Goal: Task Accomplishment & Management: Complete application form

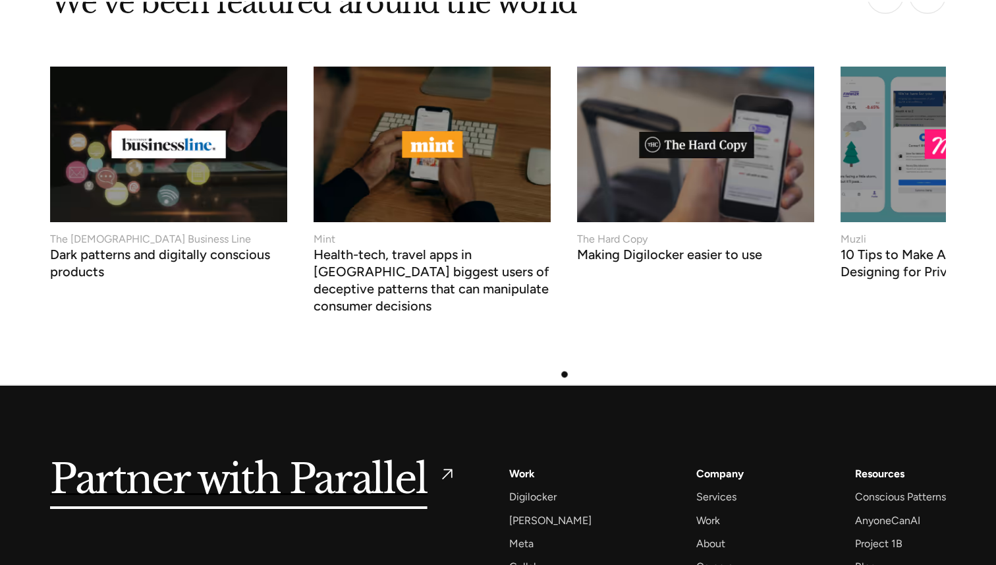
scroll to position [5630, 0]
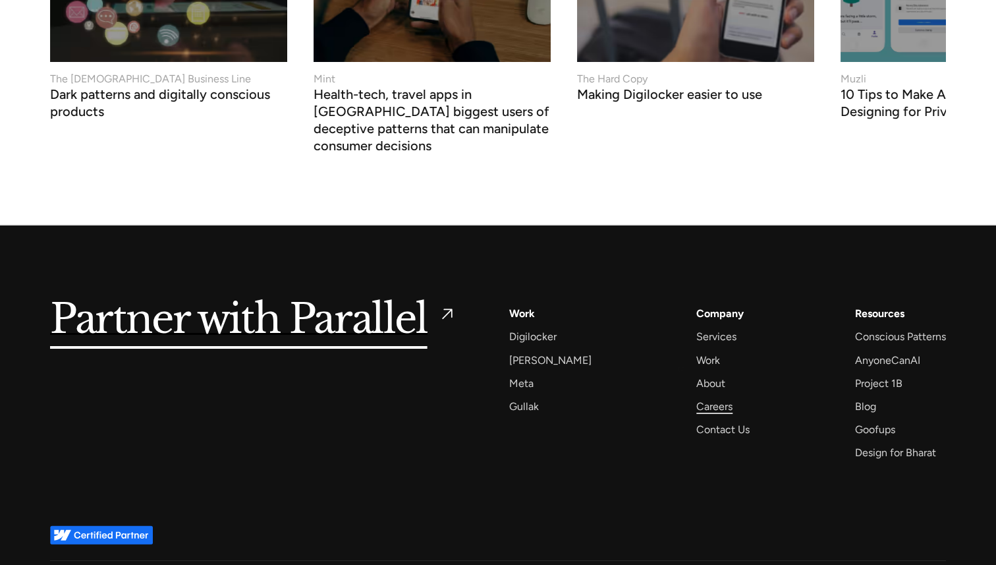
click at [696, 397] on div "Careers" at bounding box center [714, 406] width 36 height 18
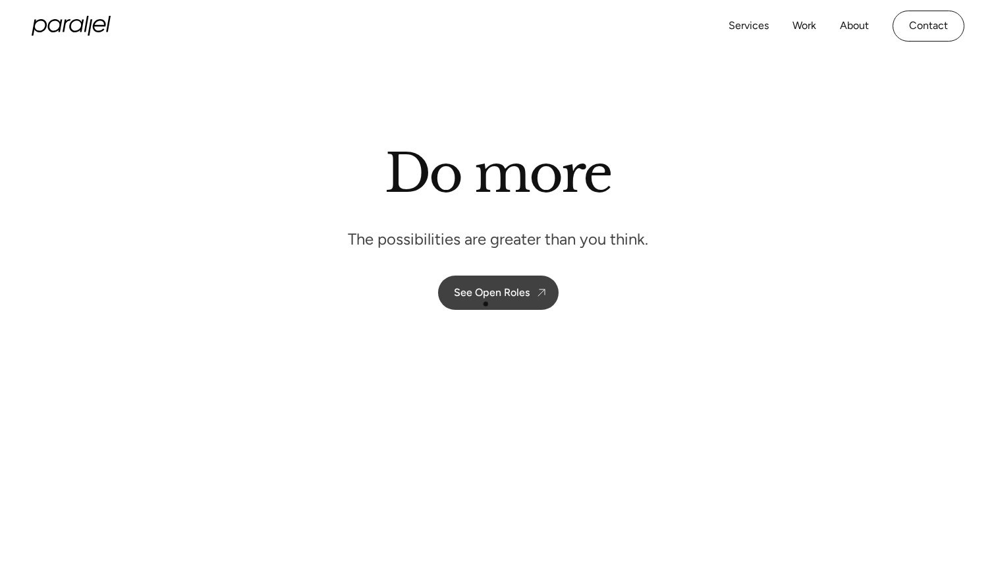
click at [487, 296] on div "See Open Roles" at bounding box center [492, 292] width 76 height 13
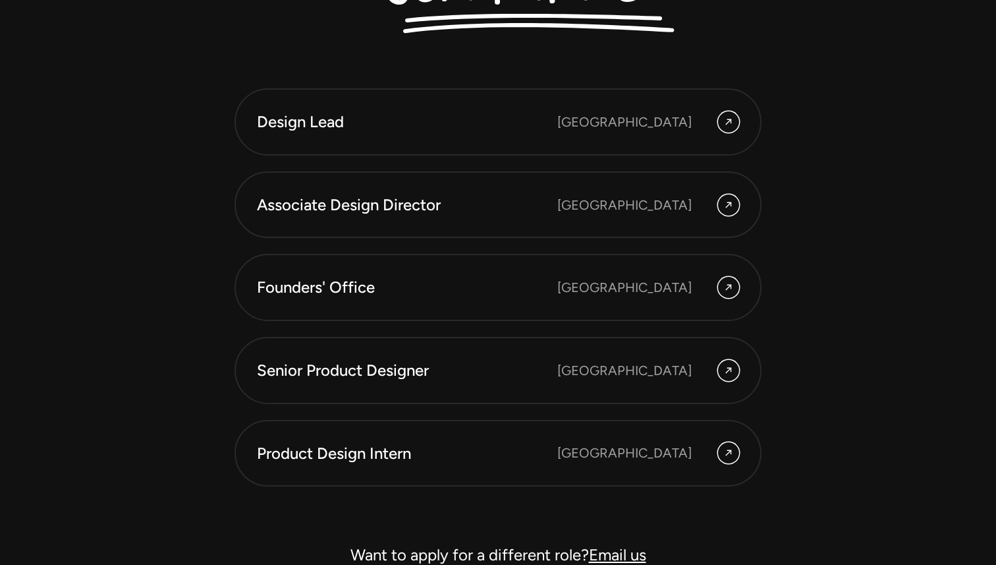
scroll to position [3602, 0]
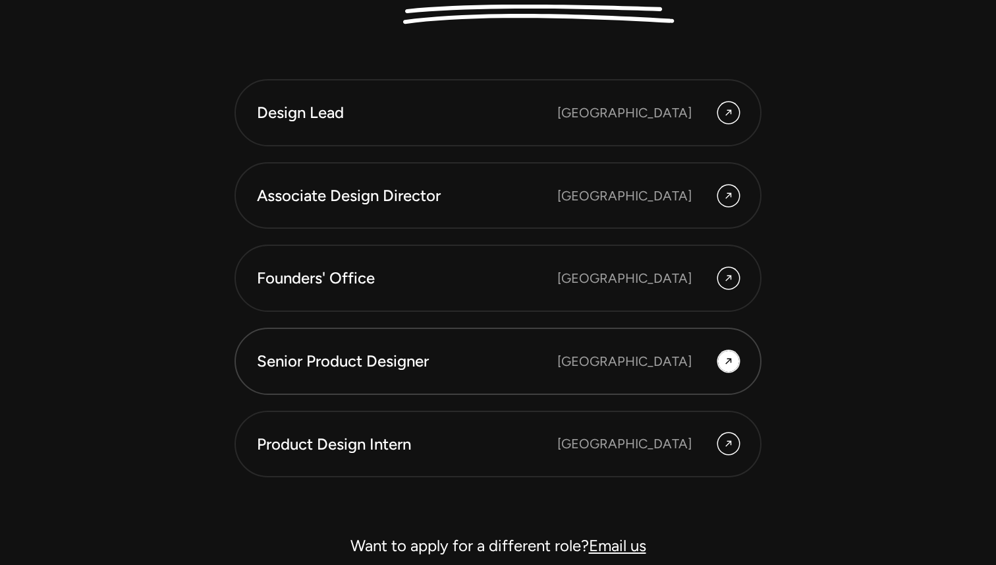
click at [640, 361] on div "[GEOGRAPHIC_DATA]" at bounding box center [624, 361] width 134 height 20
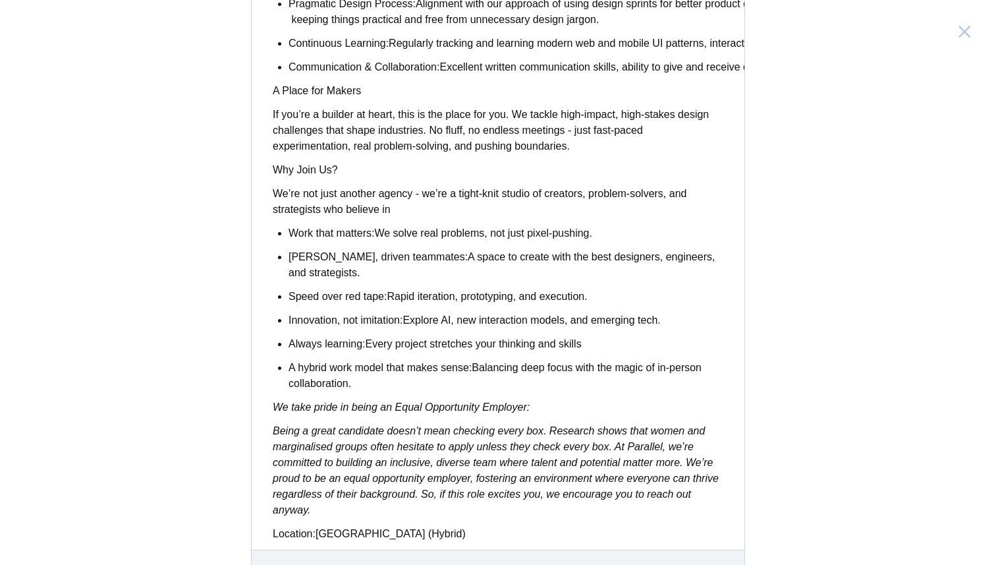
scroll to position [1011, 0]
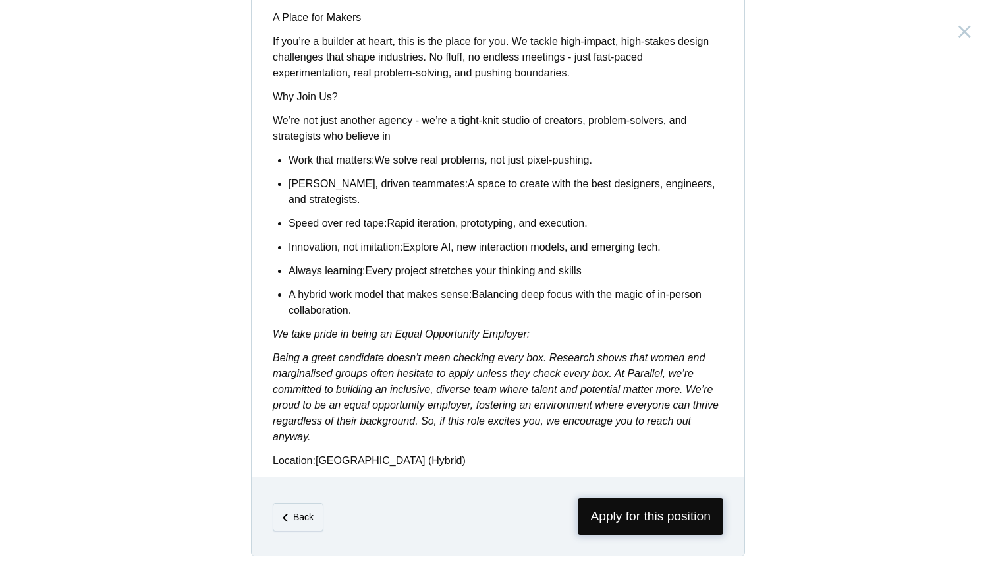
click at [682, 501] on span "Apply for this position" at bounding box center [651, 516] width 146 height 36
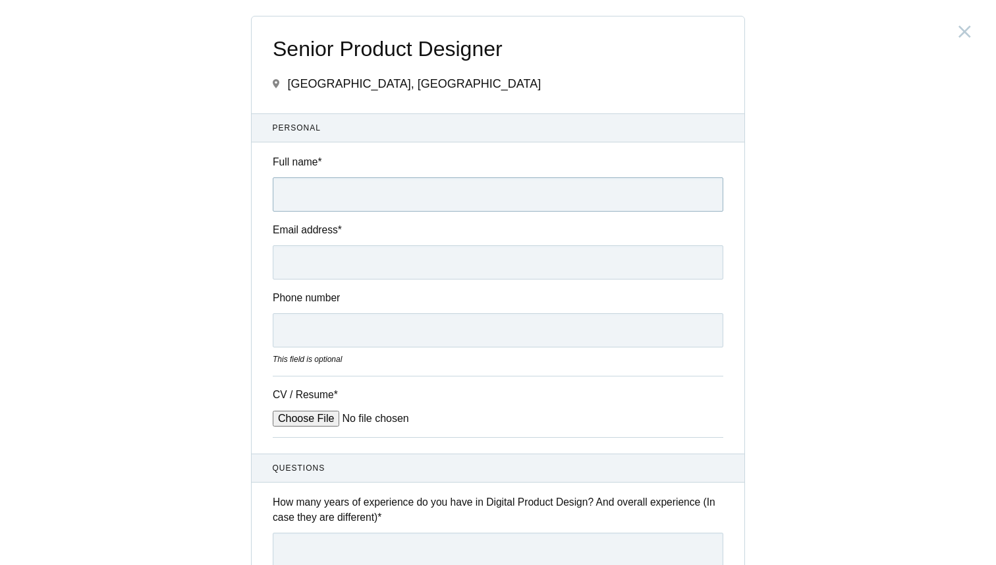
click at [380, 194] on input "Full name *" at bounding box center [498, 194] width 451 height 34
type input "Neeraj Shembavanekar"
click at [342, 262] on input "Email address *" at bounding box center [498, 262] width 451 height 34
type input "Mumbai, India"
click at [340, 341] on input "Phone number" at bounding box center [498, 330] width 451 height 34
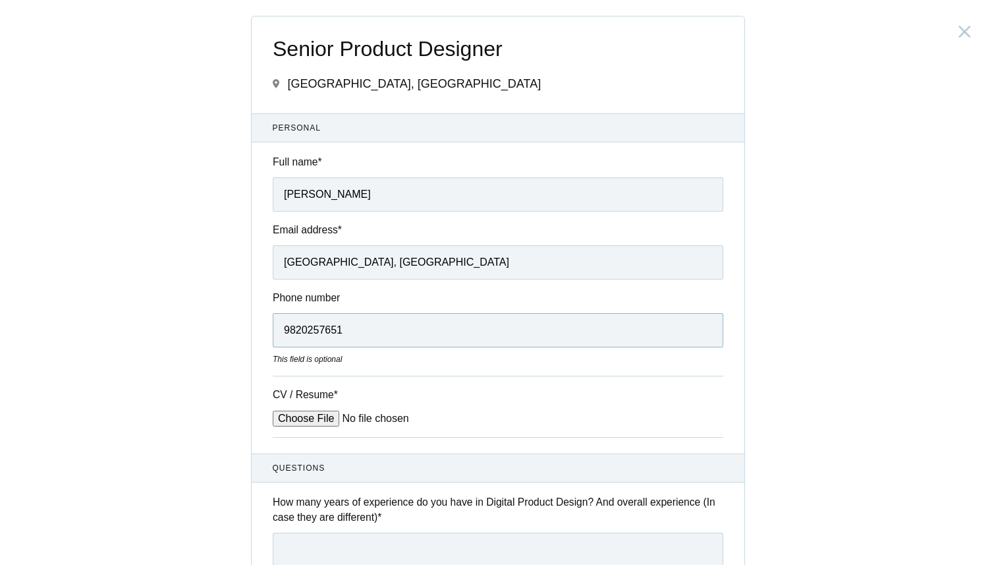
type input "9820257651"
click at [157, 296] on div "Senior Product Designer India, Bengaluru Submitting form failed, try again. Ret…" at bounding box center [498, 282] width 996 height 565
click at [293, 412] on input "CV / Resume *" at bounding box center [373, 418] width 200 height 16
click at [312, 429] on div "CV / Resume *" at bounding box center [498, 406] width 451 height 61
click at [311, 424] on input "CV / Resume *" at bounding box center [373, 418] width 200 height 16
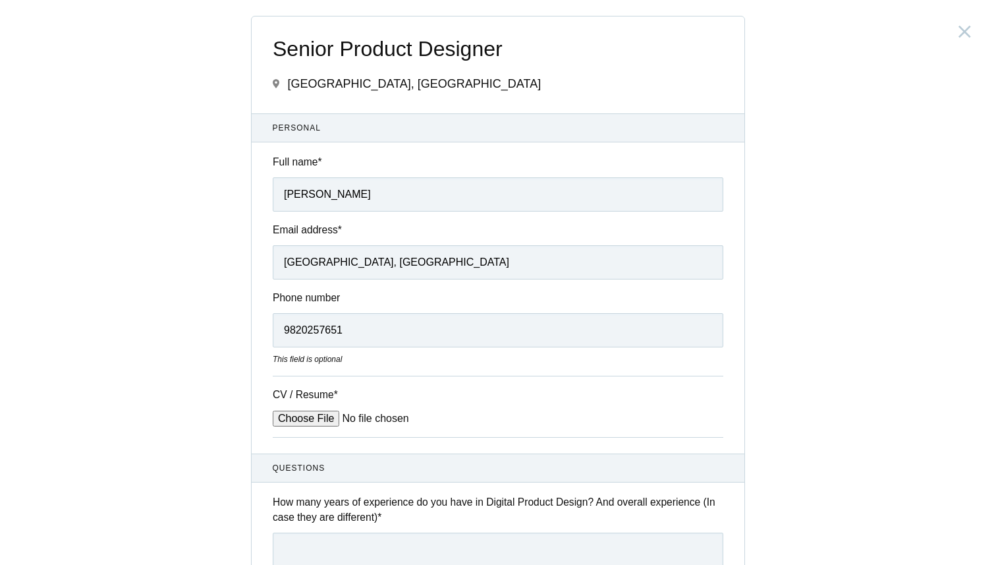
click at [306, 422] on input "CV / Resume *" at bounding box center [373, 418] width 200 height 16
click at [314, 420] on input "CV / Resume *" at bounding box center [373, 418] width 200 height 16
type input "C:\fakepath\Neeraj-Shembavanekar_25-Resume.pdf"
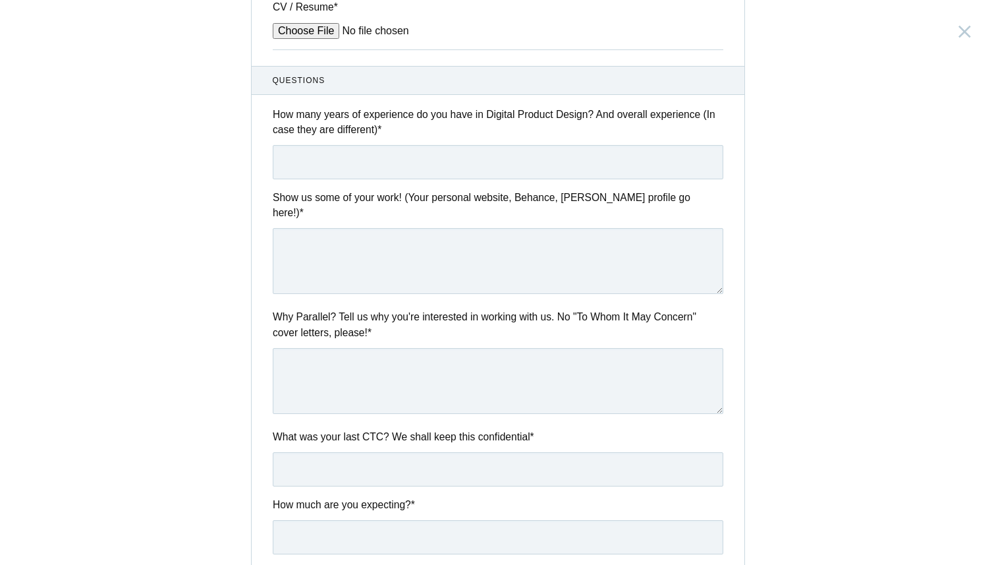
scroll to position [322, 0]
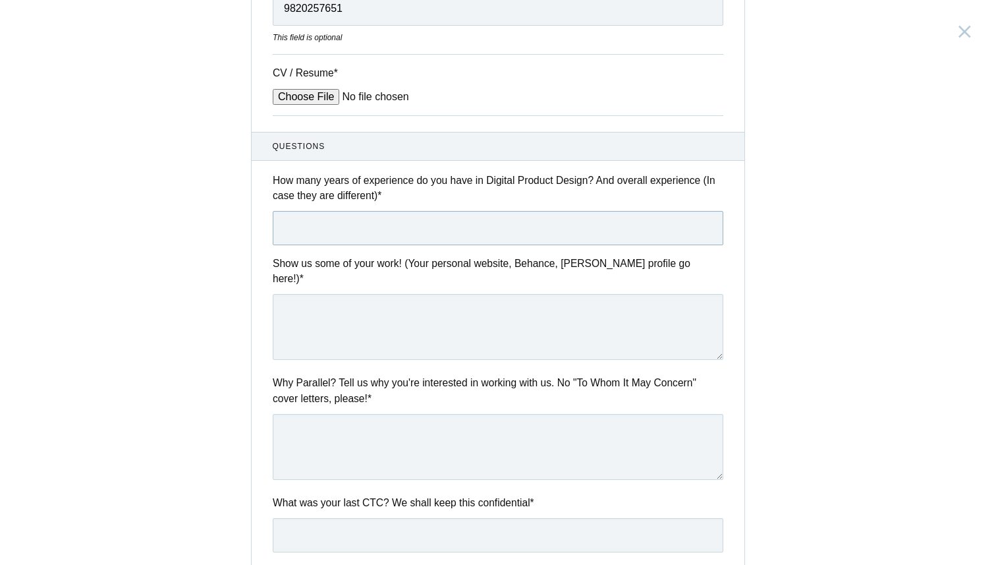
click at [370, 235] on input "text" at bounding box center [498, 228] width 451 height 34
type input "3"
type input "4 years"
click at [368, 345] on textarea at bounding box center [498, 327] width 451 height 66
click at [365, 306] on textarea at bounding box center [498, 327] width 451 height 66
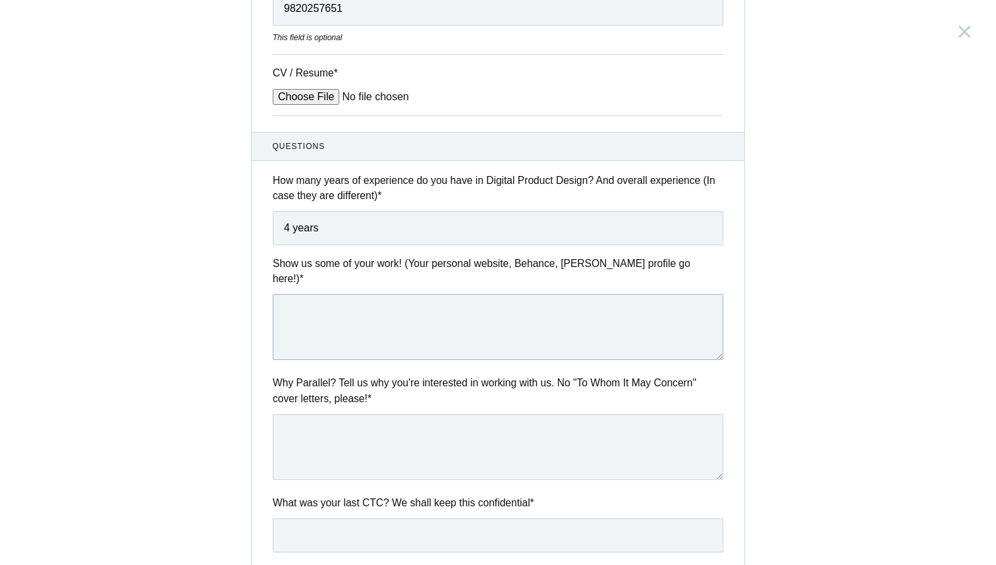
paste textarea "https://neerajshembavanekar.designfolio.me/"
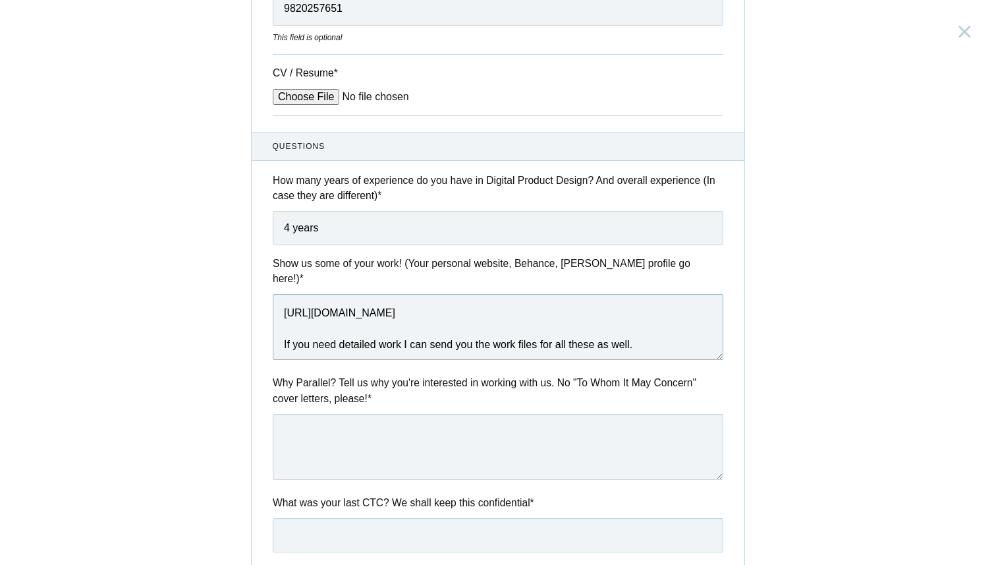
scroll to position [4, 0]
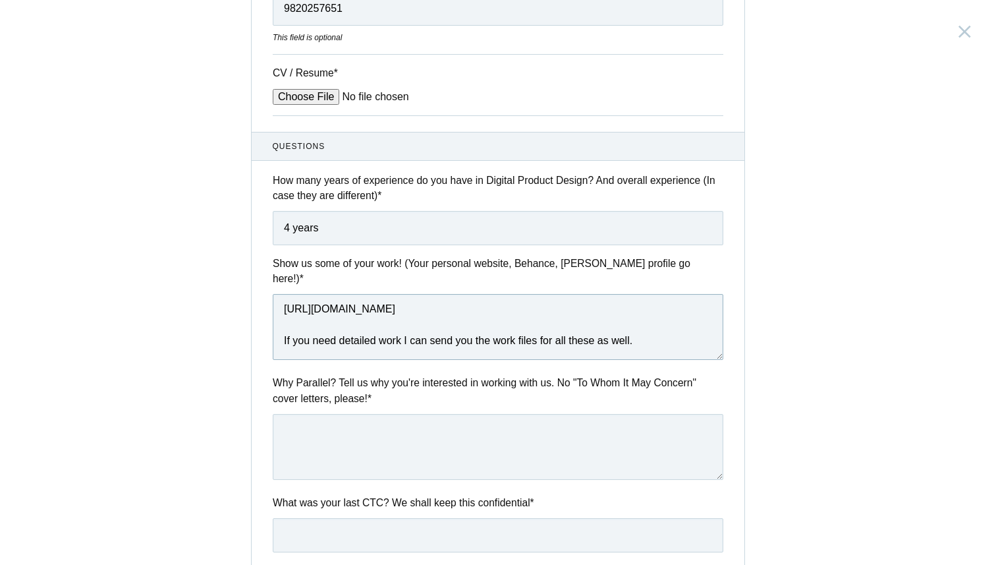
type textarea "https://neerajshembavanekar.designfolio.me/ If you need detailed work I can sen…"
click at [238, 333] on div "Senior Product Designer India, Bengaluru Submitting form failed, try again. Ret…" at bounding box center [498, 282] width 996 height 565
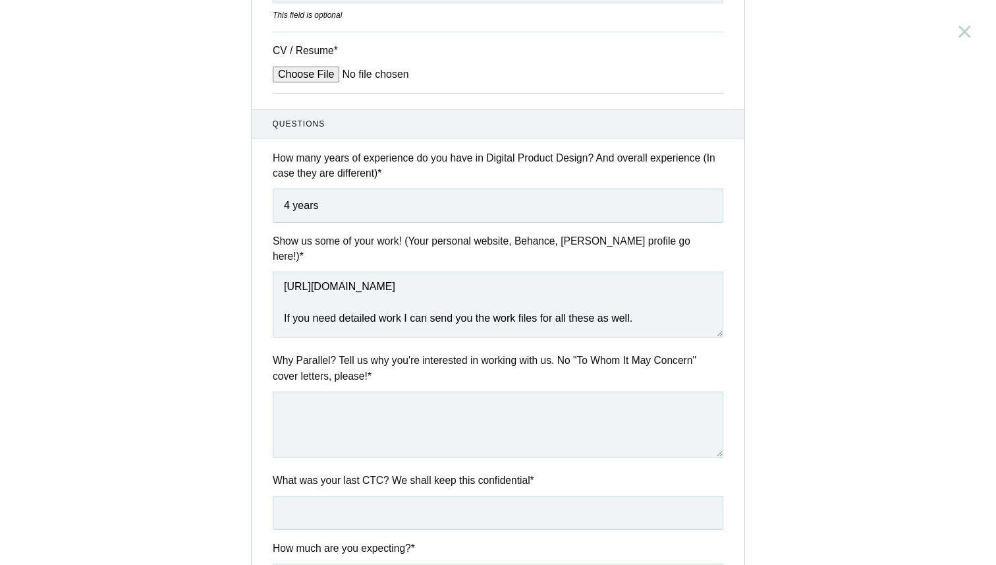
scroll to position [346, 0]
click at [370, 416] on textarea at bounding box center [498, 422] width 451 height 66
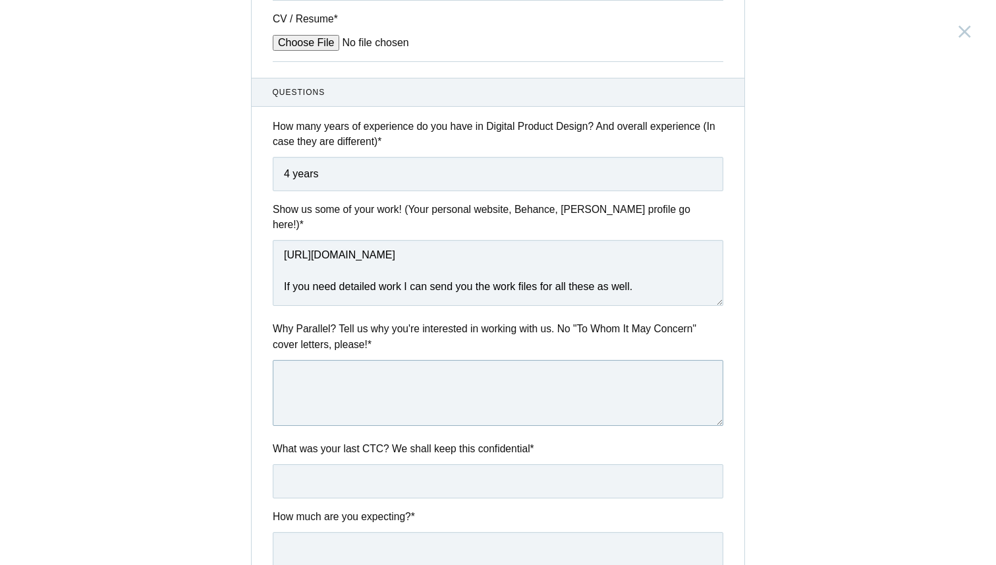
scroll to position [377, 0]
paste textarea "I want to work with Parallel Studio because you design impactful, AI-driven pro…"
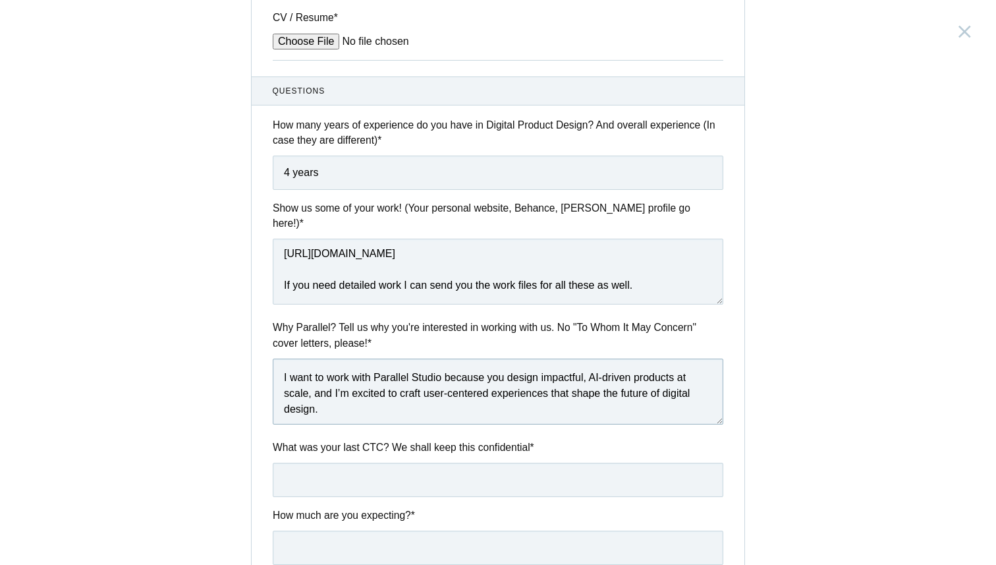
click at [607, 366] on textarea "I want to work with Parallel Studio because you design impactful, AI-driven pro…" at bounding box center [498, 391] width 451 height 66
click at [449, 383] on textarea "I want to work with Parallel Studio because you design impactful, AI driven pro…" at bounding box center [498, 391] width 451 height 66
click at [477, 381] on textarea "I want to work with Parallel Studio because you design impactful, AI driven pro…" at bounding box center [498, 391] width 451 height 66
click at [357, 394] on textarea "I want to work with Parallel Studio because you design impactful, AI driven pro…" at bounding box center [498, 391] width 451 height 66
click at [432, 383] on textarea "I want to work with Parallel Studio because you design impactful, AI driven pro…" at bounding box center [498, 391] width 451 height 66
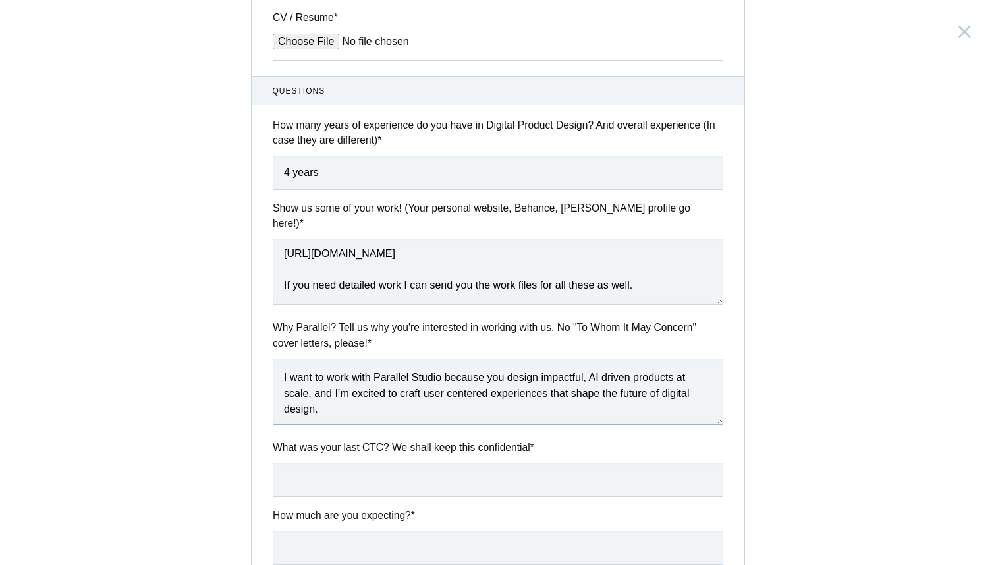
click at [432, 383] on textarea "I want to work with Parallel Studio because you design impactful, AI driven pro…" at bounding box center [498, 391] width 451 height 66
paste textarea "of your focus on AI-native and large-scale products. I’m excited to apply my sk…"
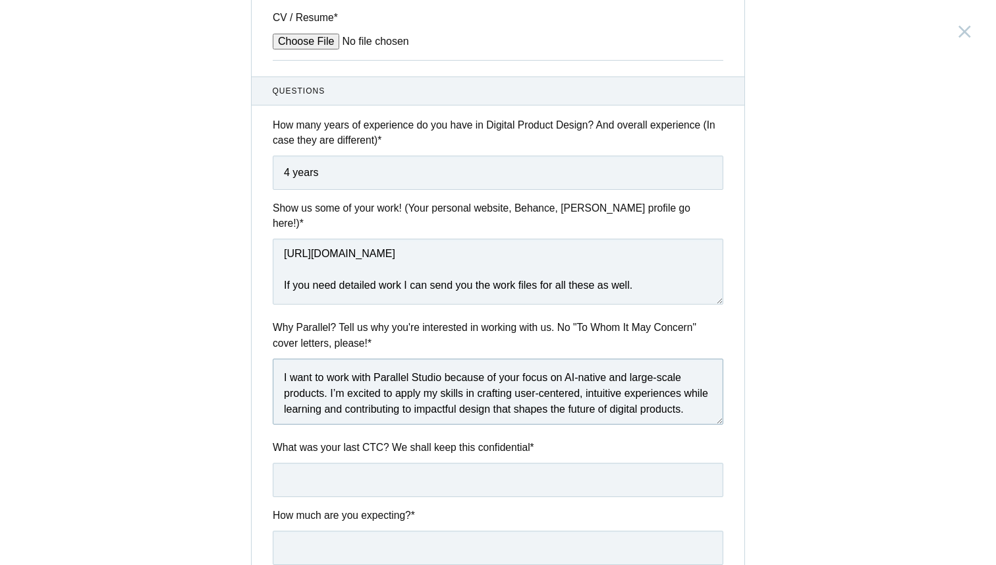
scroll to position [7, 0]
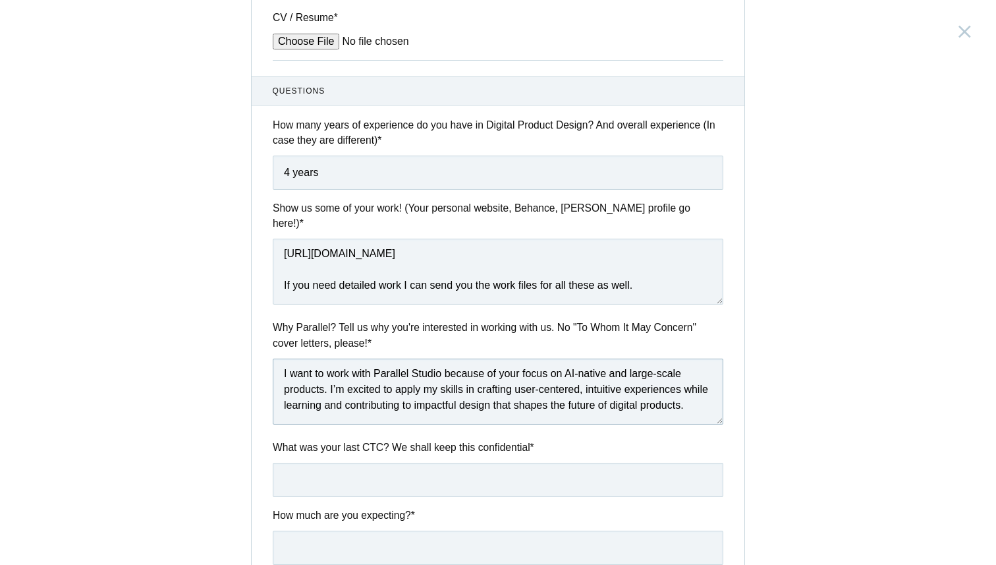
click at [544, 375] on textarea "I want to work with Parallel Studio because of your focus on AI-native and larg…" at bounding box center [498, 391] width 451 height 66
click at [584, 360] on textarea "I want to work with Parallel Studio because of your focus on AI-native and larg…" at bounding box center [498, 391] width 451 height 66
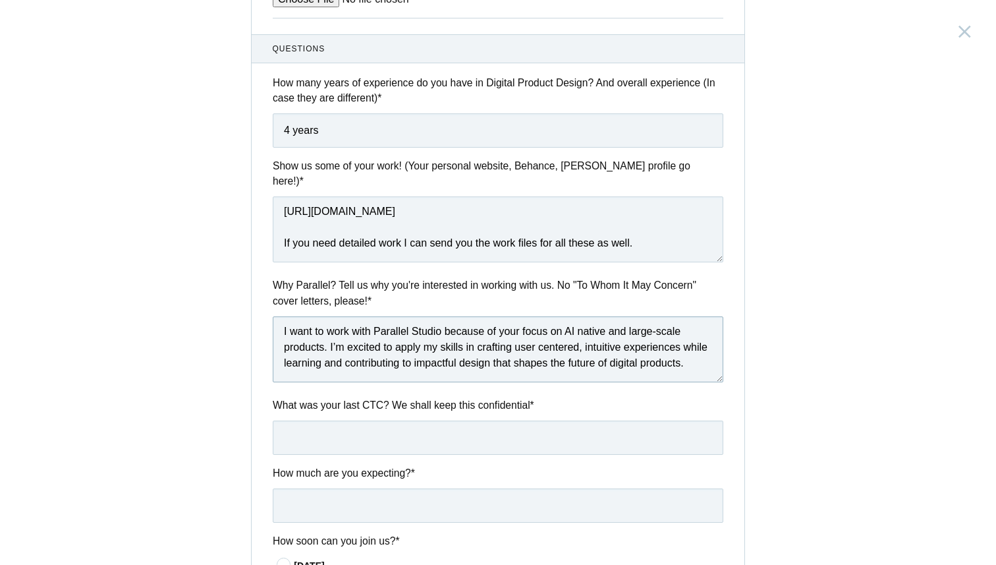
scroll to position [420, 0]
type textarea "I want to work with Parallel Studio because of your focus on AI native and larg…"
click at [327, 424] on input "text" at bounding box center [498, 436] width 451 height 34
type input "1350000"
click at [306, 487] on input "text" at bounding box center [498, 504] width 451 height 34
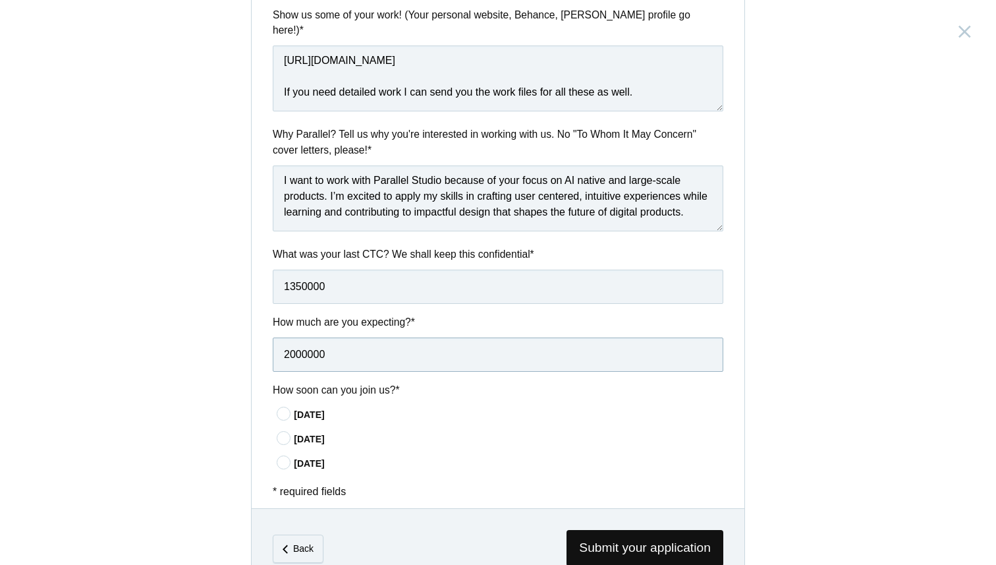
scroll to position [582, 0]
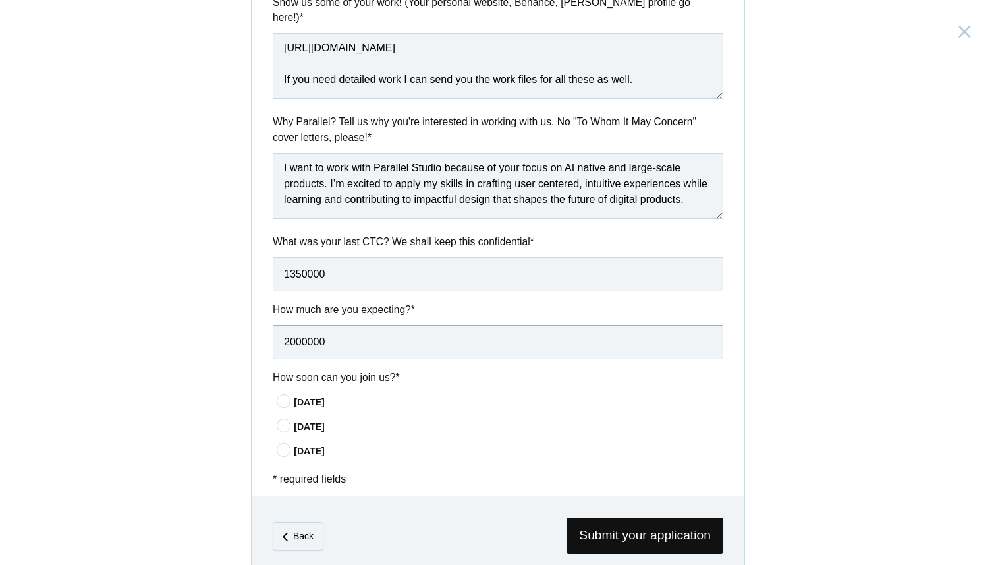
type input "2000000"
click at [277, 445] on icon at bounding box center [284, 449] width 24 height 9
click at [0, 0] on input"] "In 60 days" at bounding box center [0, 0] width 0 height 0
click at [155, 371] on div "Senior Product Designer India, Bengaluru Submitting form failed, try again. Ret…" at bounding box center [498, 282] width 996 height 565
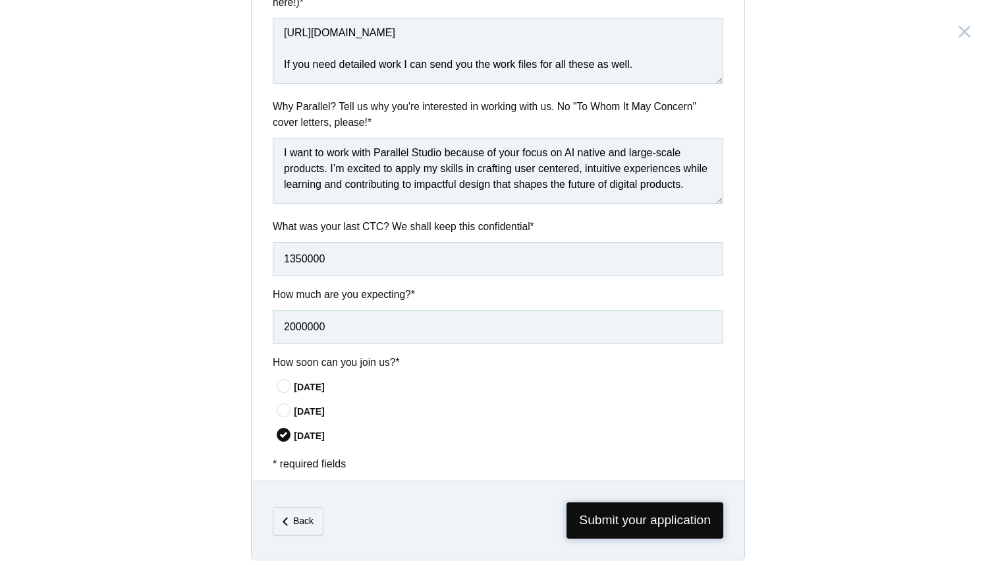
click at [598, 505] on span "Submit your application" at bounding box center [645, 520] width 157 height 36
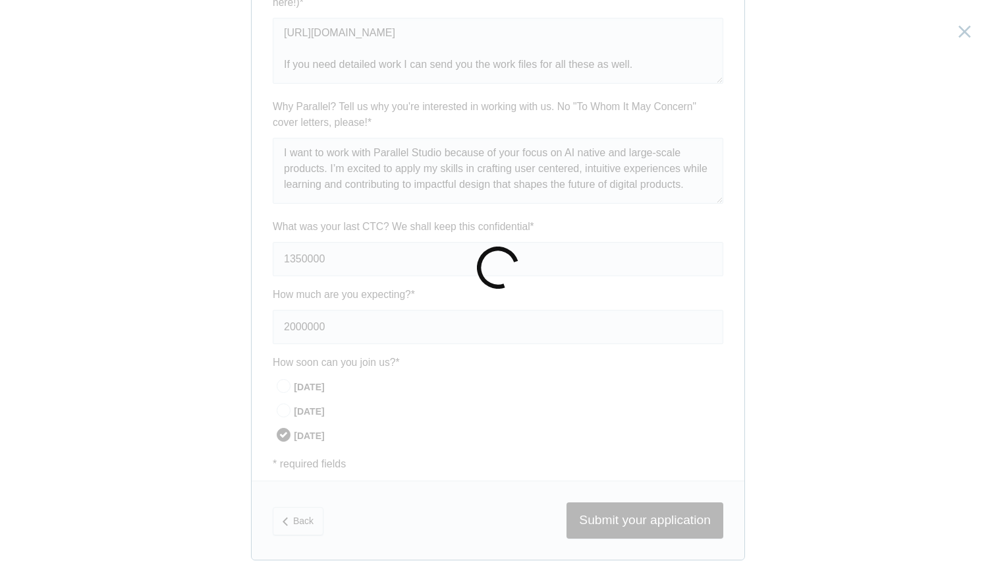
scroll to position [0, 0]
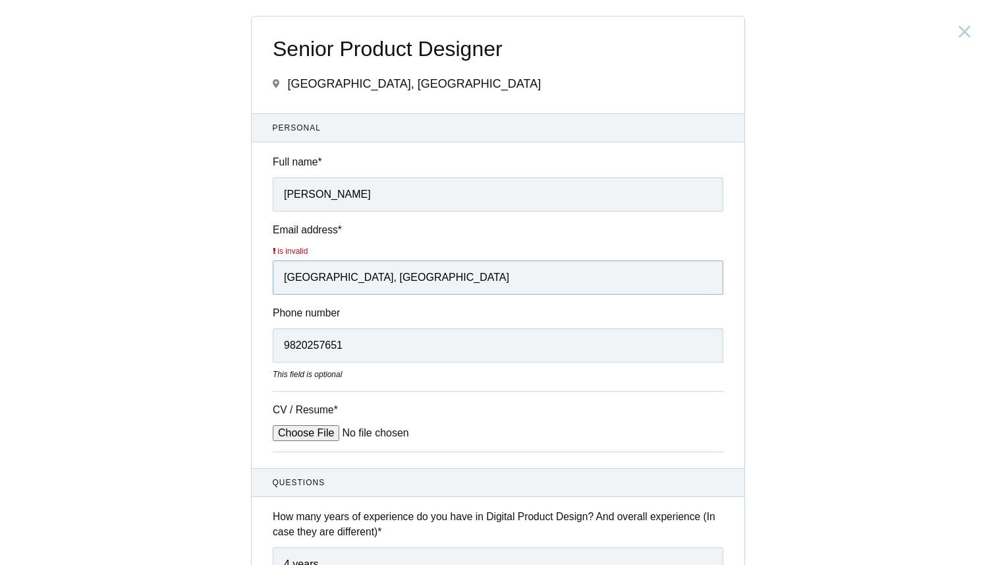
click at [351, 271] on input "Mumbai, India" at bounding box center [498, 277] width 451 height 34
type input "neerajxd4@gmail.com"
click at [136, 295] on div "Senior Product Designer India, Bengaluru Submitting form failed, try again. Ret…" at bounding box center [498, 282] width 996 height 565
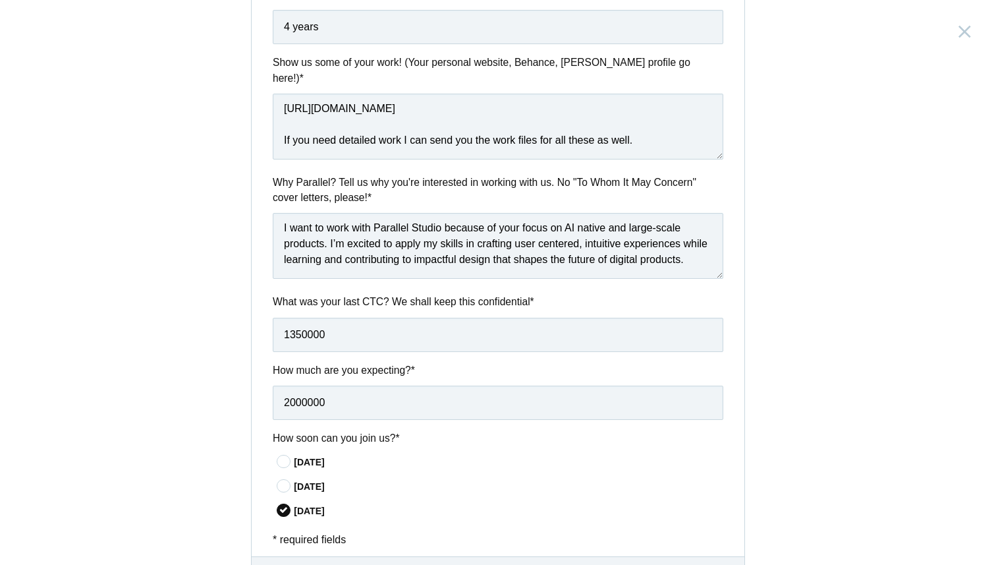
scroll to position [612, 0]
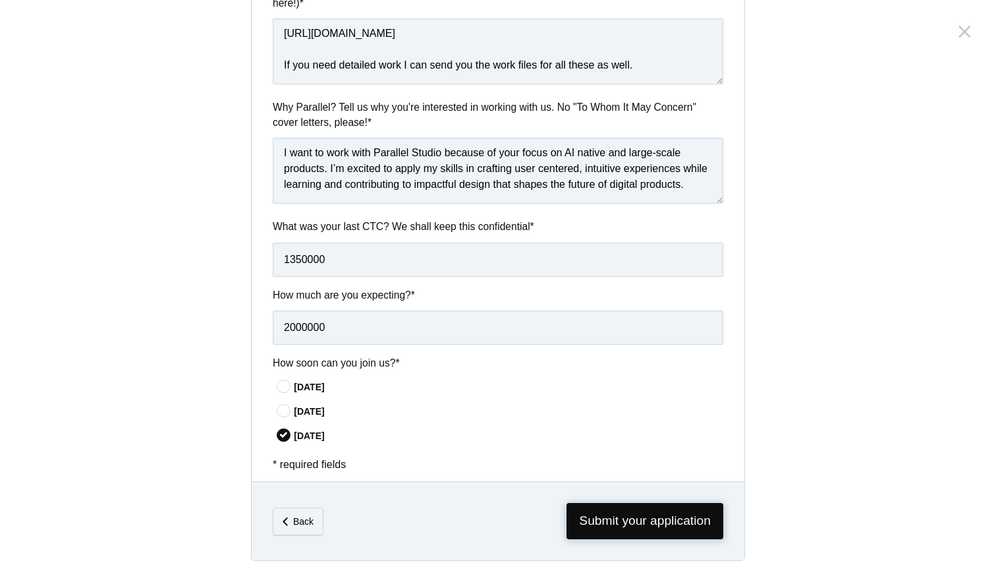
click at [619, 503] on span "Submit your application" at bounding box center [645, 521] width 157 height 36
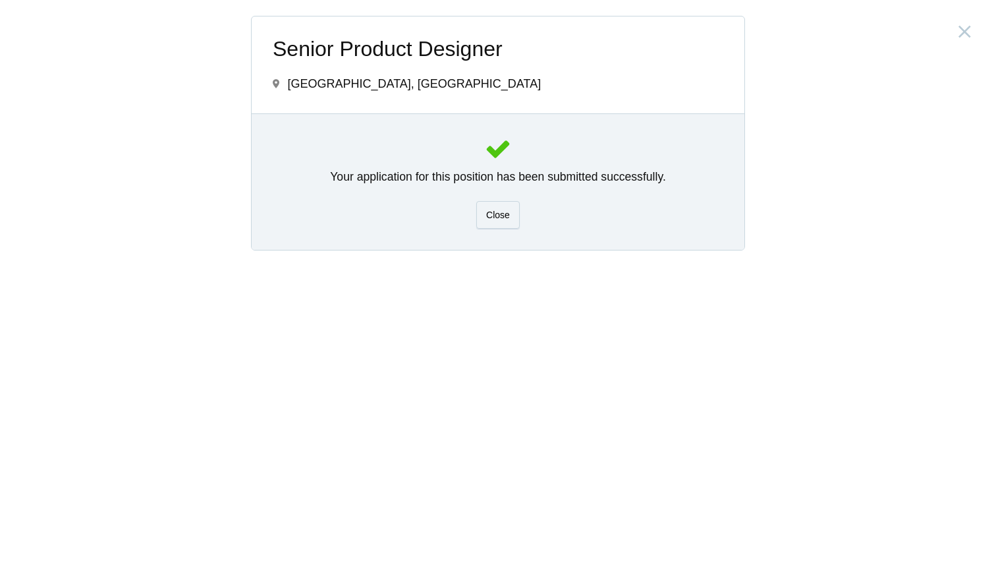
scroll to position [0, 0]
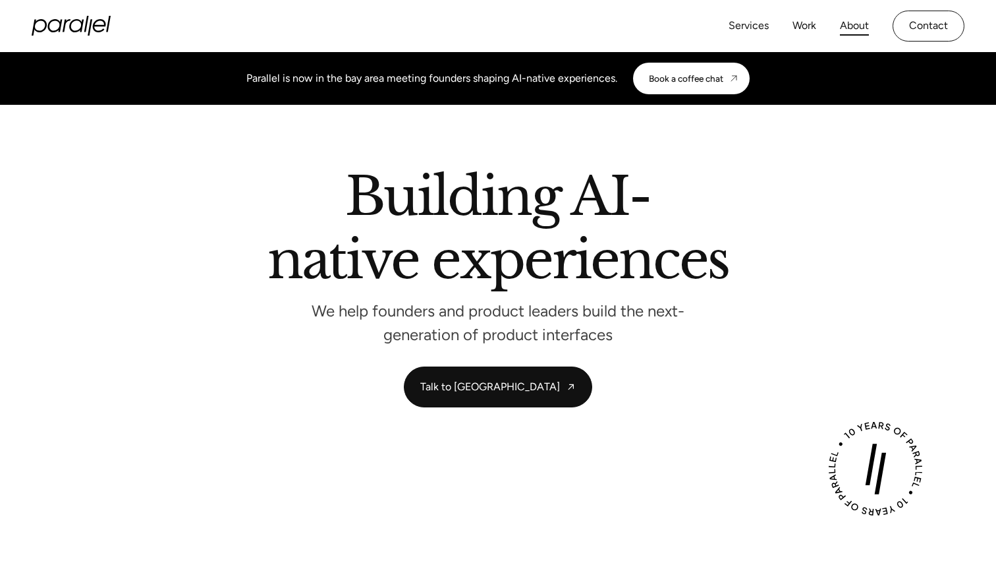
click at [847, 23] on link "About" at bounding box center [854, 25] width 29 height 19
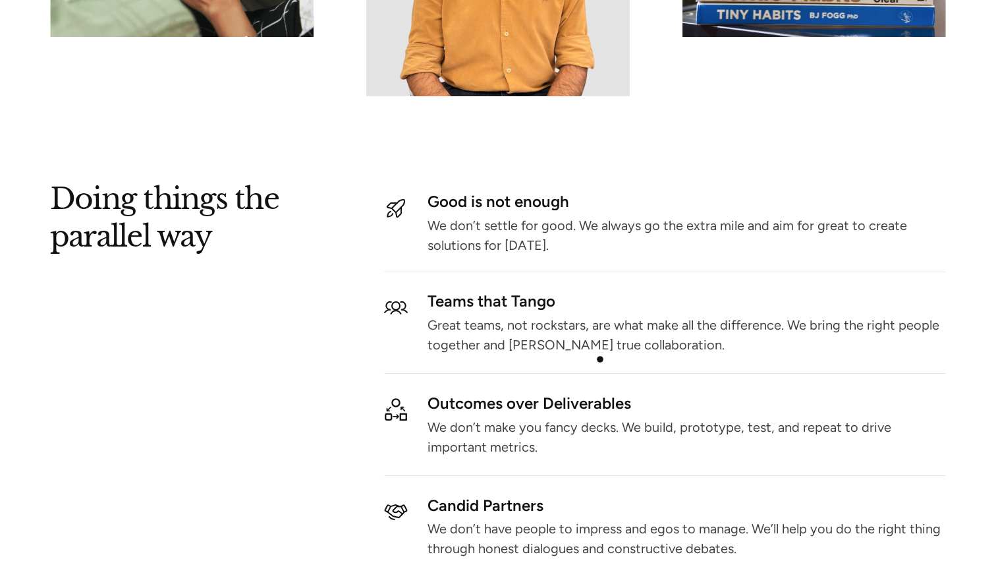
scroll to position [1544, 0]
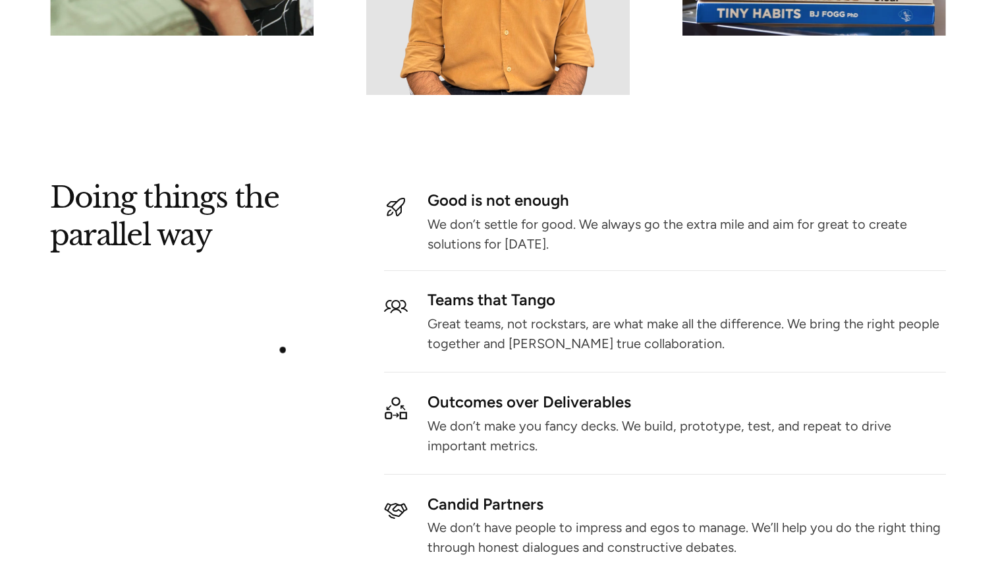
click at [271, 357] on div "Doing things the parallel way Good is not enough We don’t settle for good. We a…" at bounding box center [498, 381] width 896 height 389
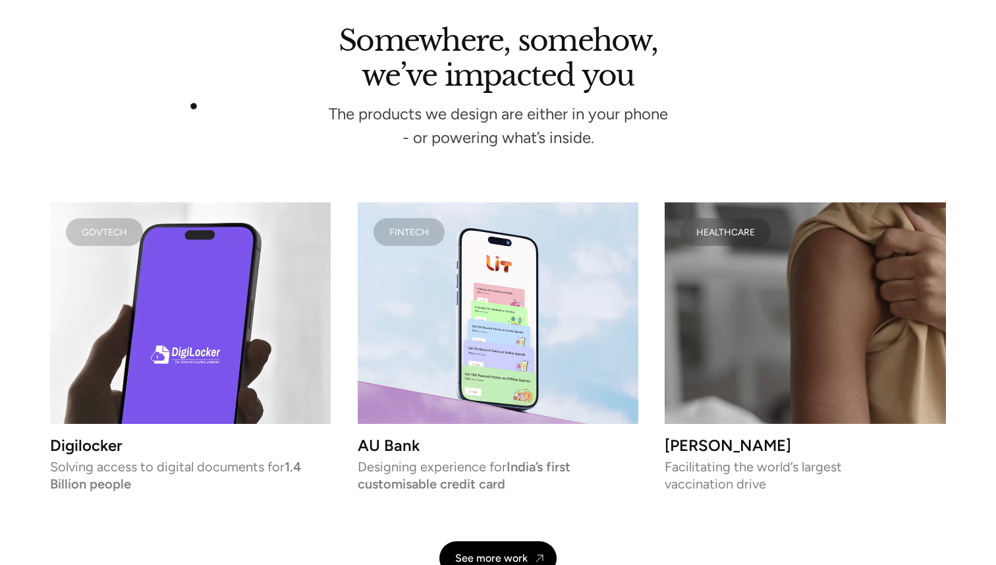
scroll to position [2616, 0]
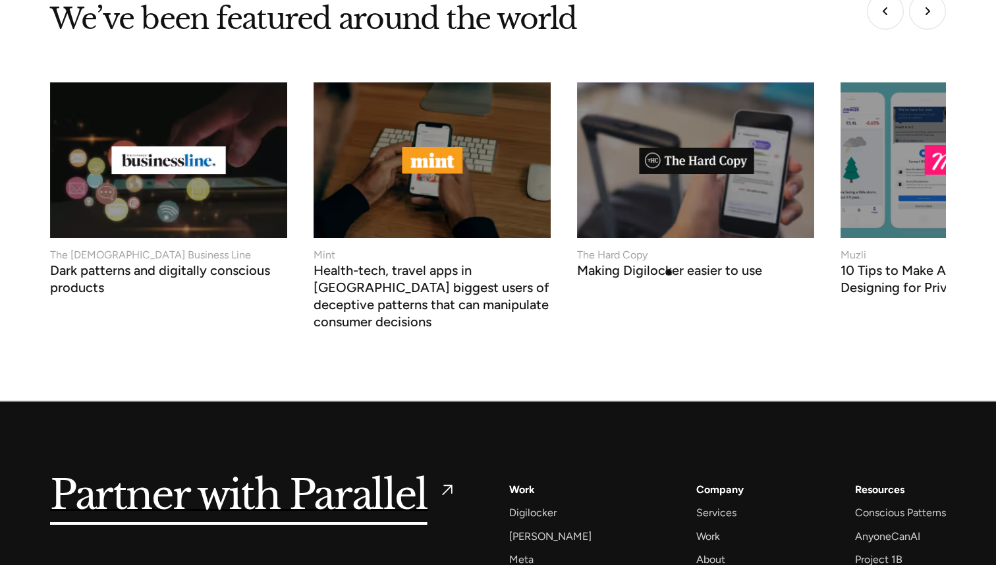
scroll to position [5630, 0]
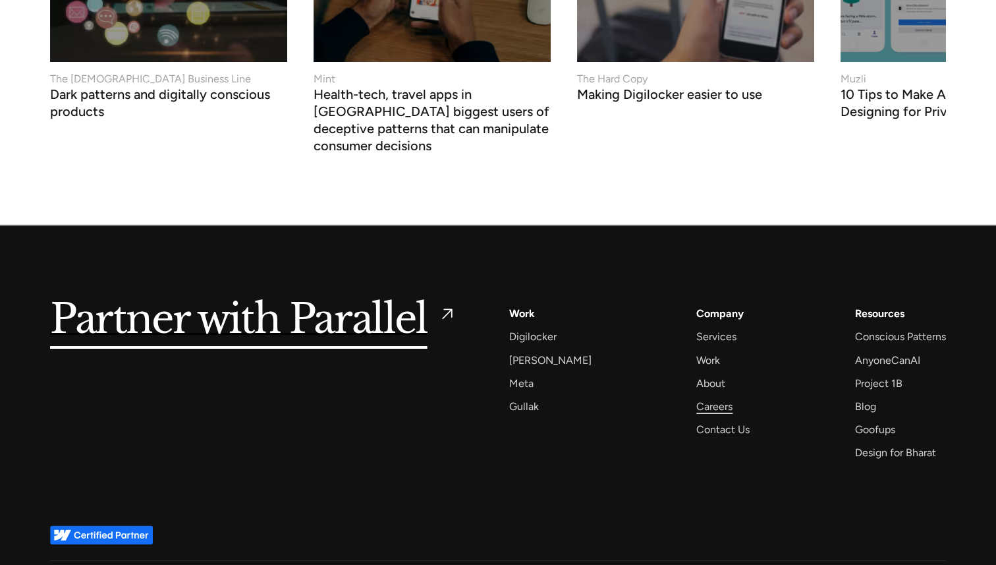
click at [702, 397] on div "Careers" at bounding box center [714, 406] width 36 height 18
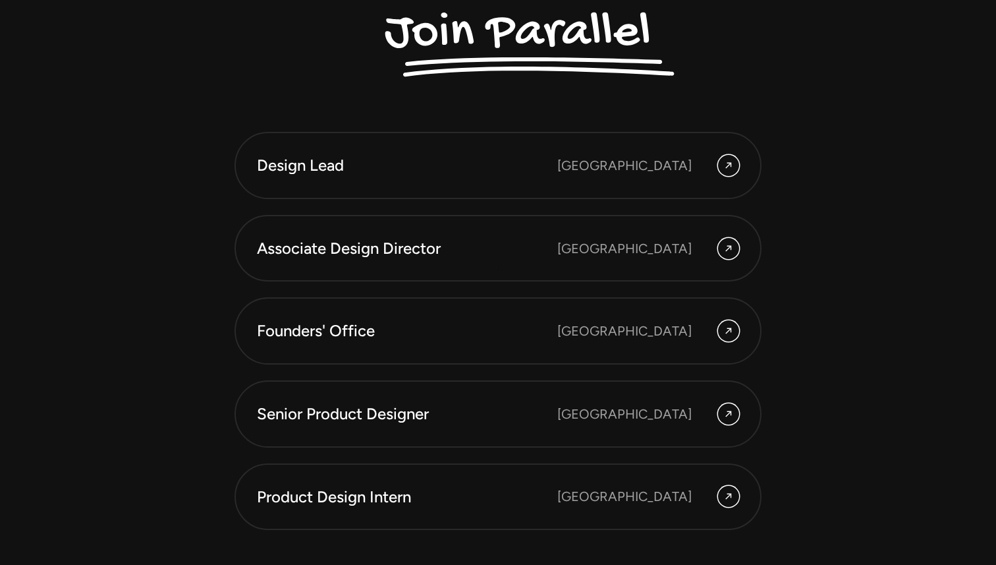
scroll to position [3550, 0]
click at [447, 418] on div "Senior Product Designer" at bounding box center [407, 413] width 300 height 22
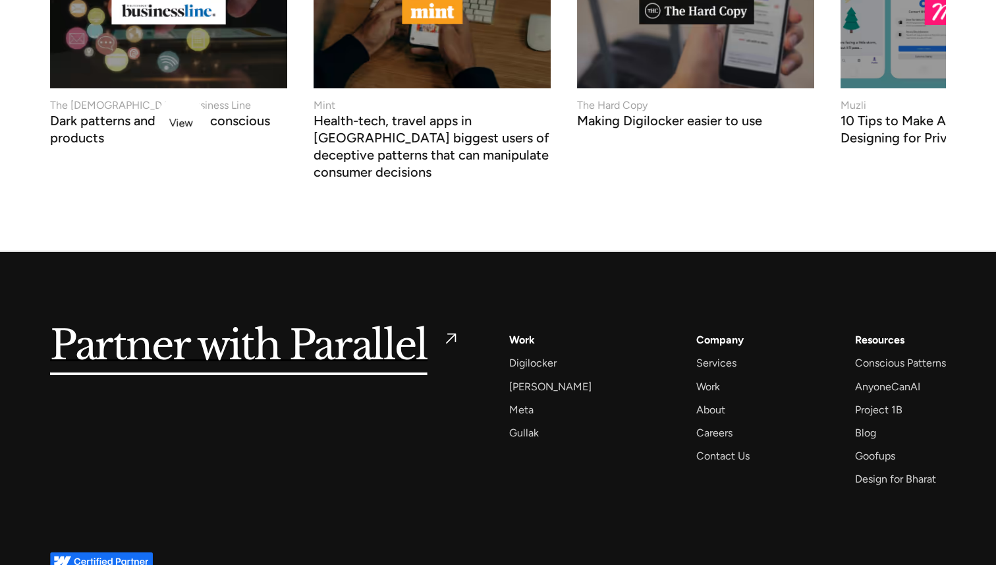
scroll to position [5606, 0]
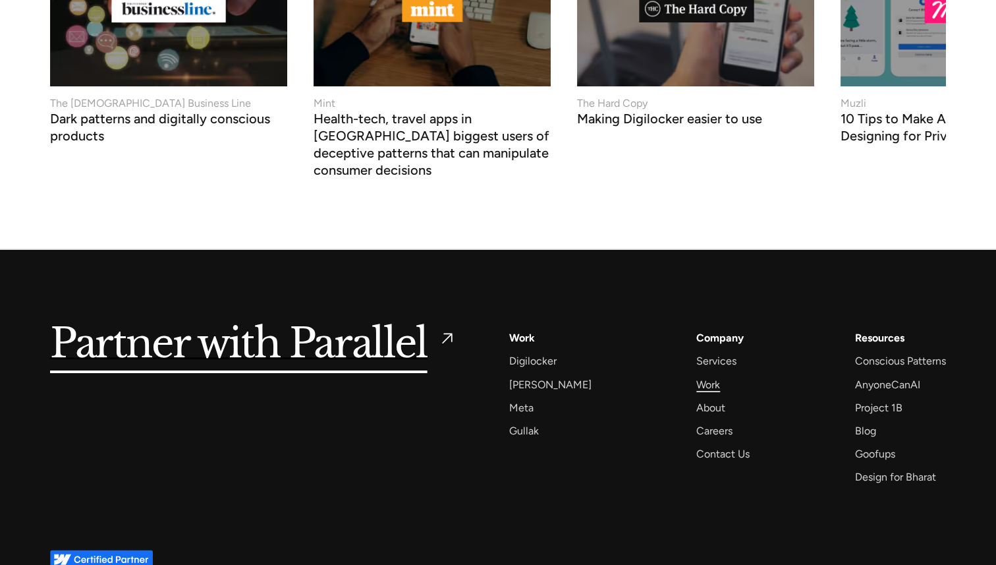
click at [696, 376] on div "Work" at bounding box center [708, 385] width 24 height 18
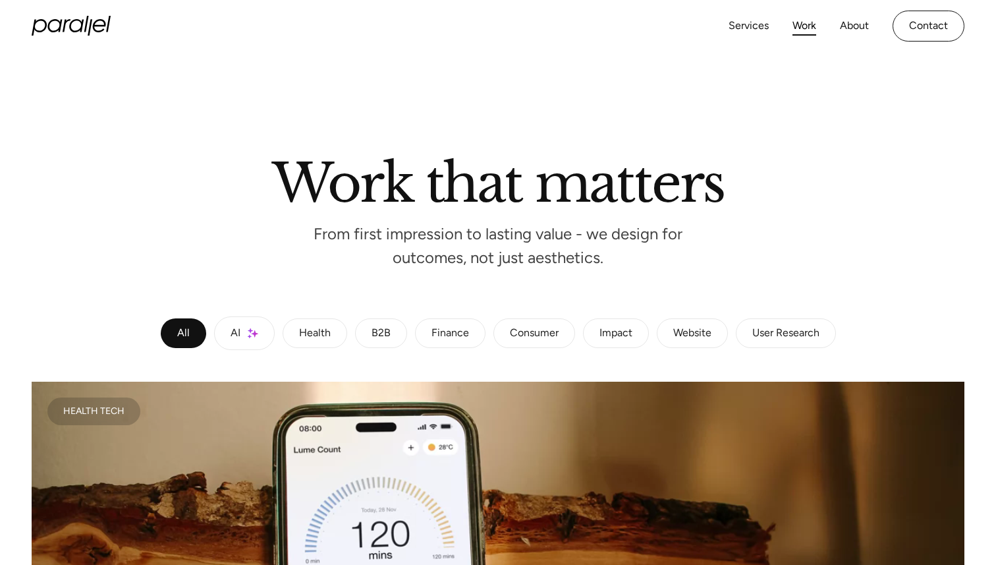
scroll to position [96, 0]
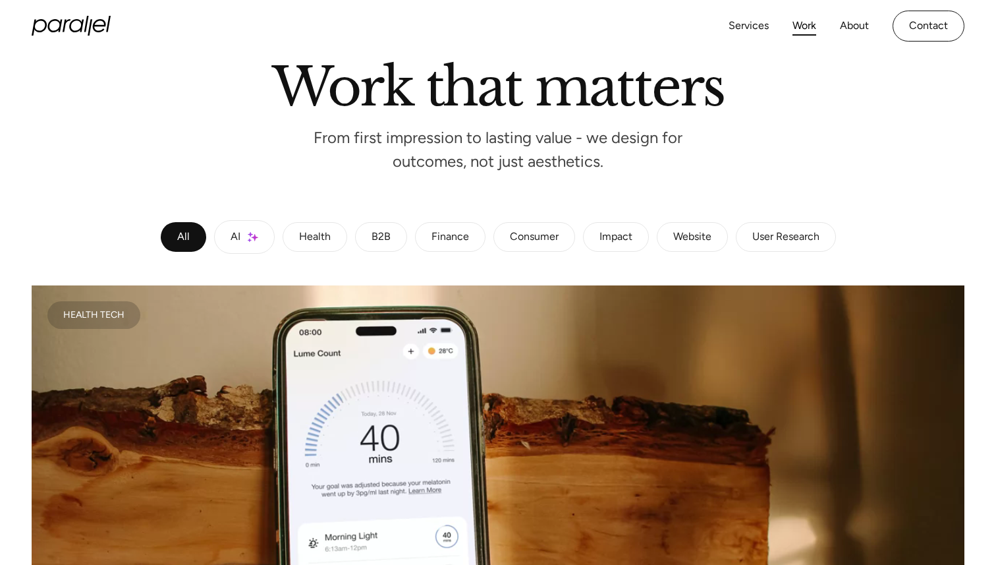
click at [445, 251] on link "Finance" at bounding box center [450, 237] width 70 height 30
click at [440, 239] on div "Finance" at bounding box center [451, 237] width 38 height 8
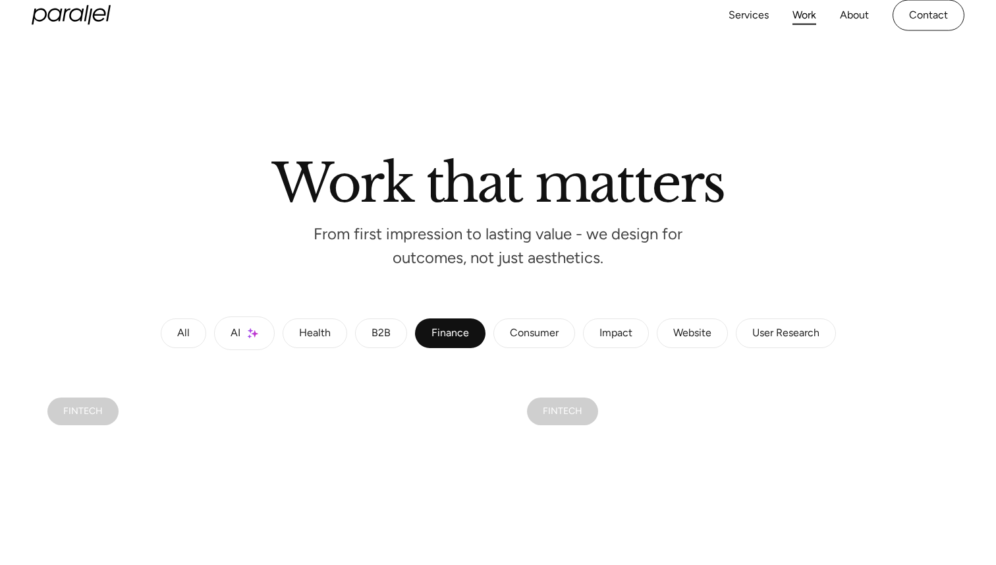
scroll to position [1, 0]
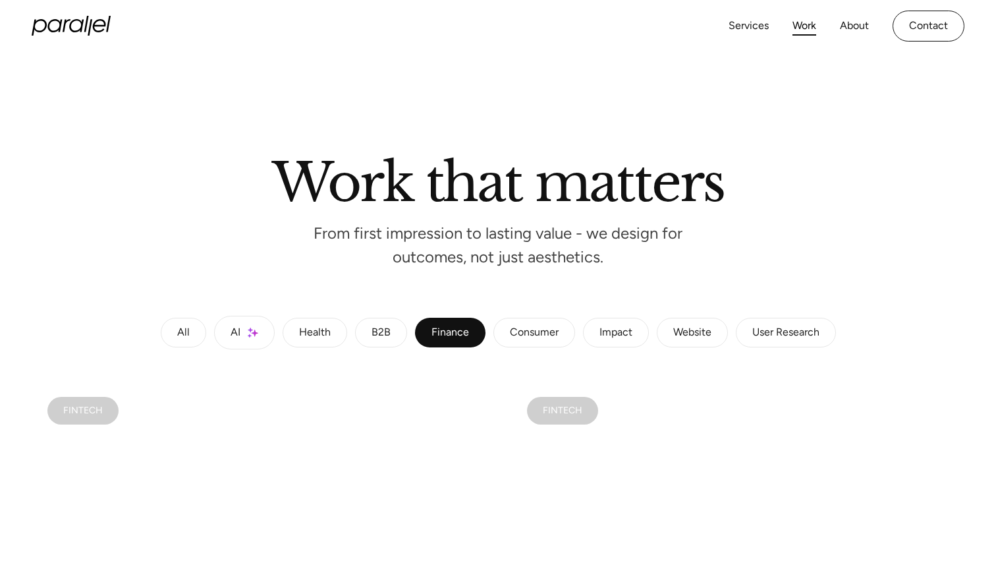
click at [381, 320] on link "B2B" at bounding box center [381, 333] width 52 height 30
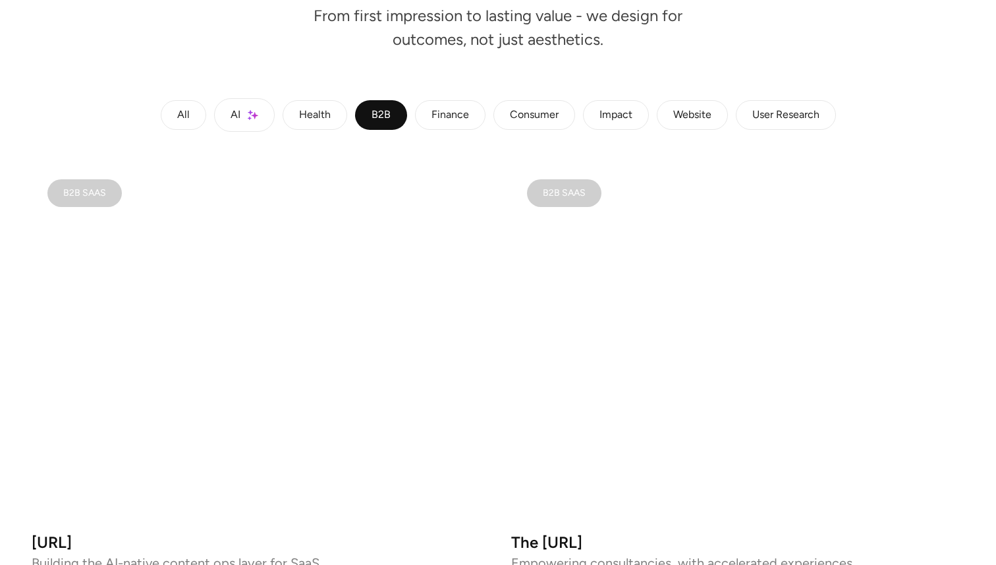
scroll to position [0, 0]
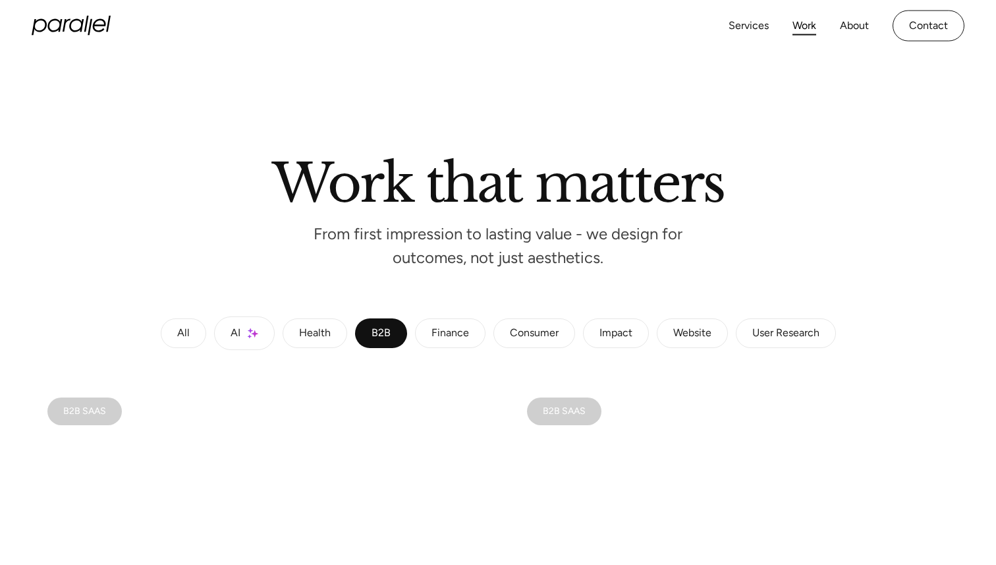
click at [609, 335] on div "Impact" at bounding box center [616, 333] width 33 height 8
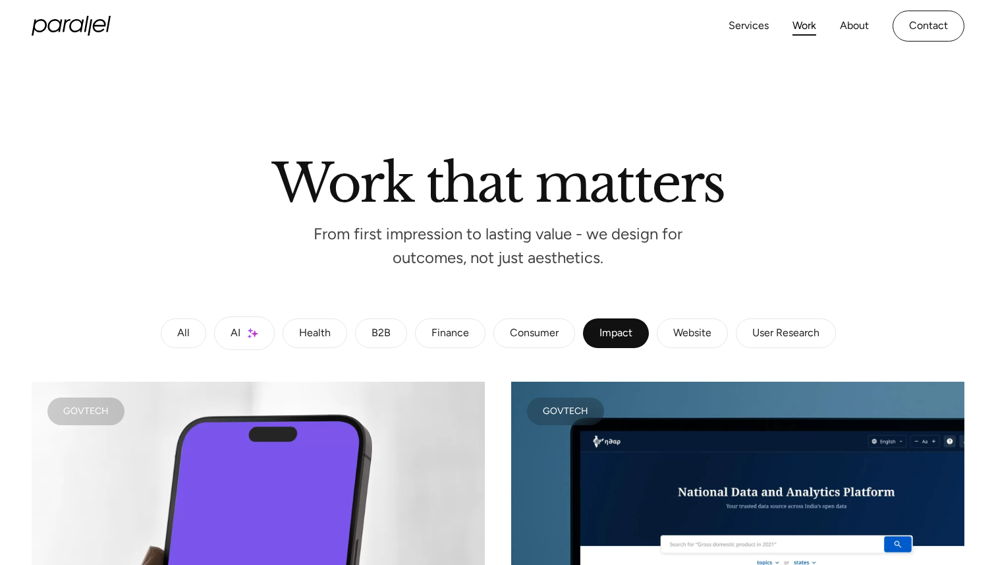
click at [548, 335] on div "Consumer" at bounding box center [534, 333] width 49 height 8
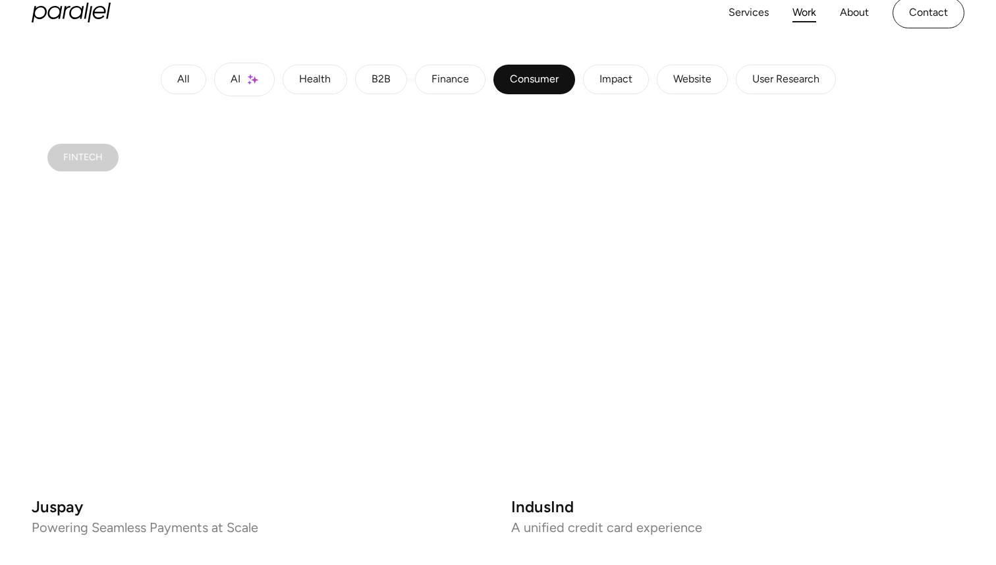
scroll to position [322, 0]
